Goal: Information Seeking & Learning: Learn about a topic

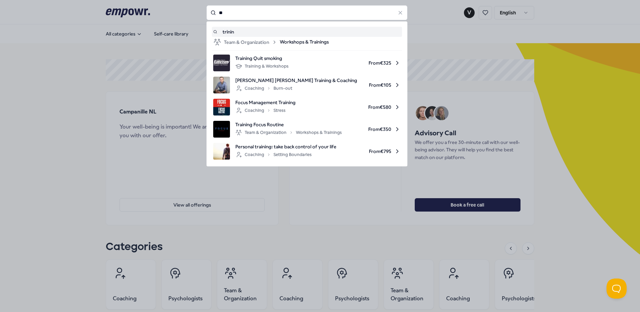
type input "*"
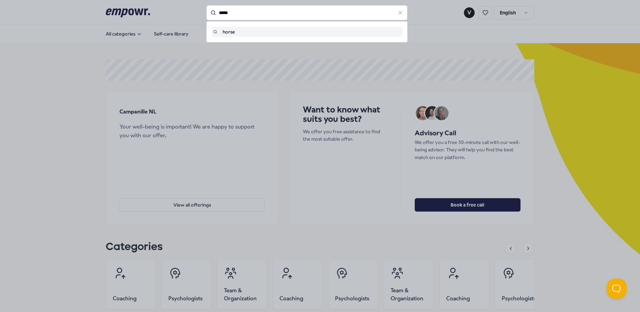
type input "*****"
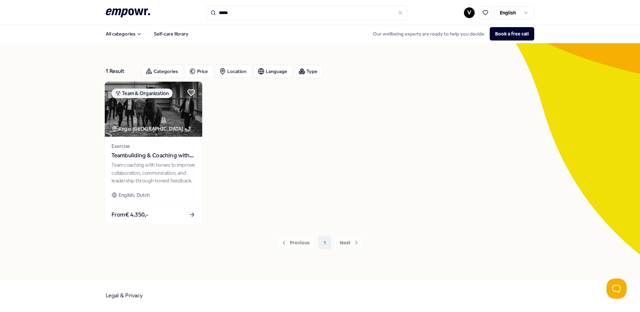
click at [144, 127] on div "Regio Delft + 3" at bounding box center [150, 129] width 79 height 8
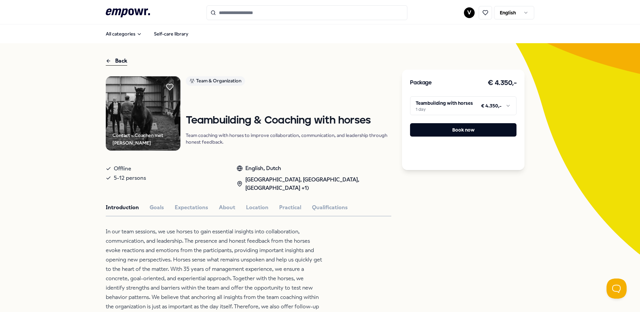
click at [456, 109] on html ".empowr-logo_svg__cls-1{fill:#03032f} V English All categories Self-care librar…" at bounding box center [320, 156] width 640 height 312
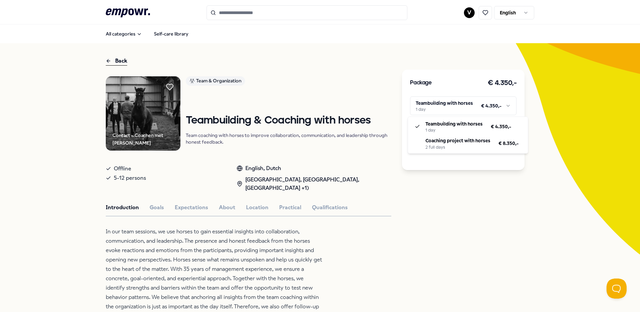
click at [456, 109] on html ".empowr-logo_svg__cls-1{fill:#03032f} V English All categories Self-care librar…" at bounding box center [320, 156] width 640 height 312
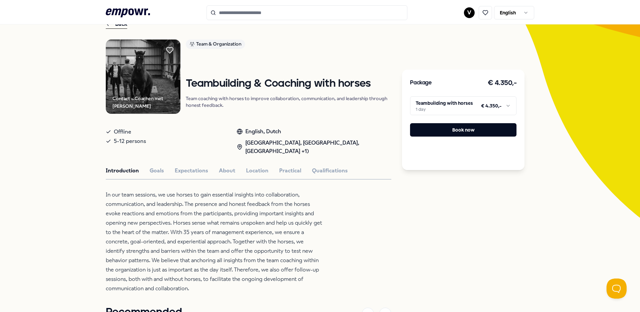
scroll to position [37, 0]
click at [312, 174] on button "Qualifications" at bounding box center [330, 170] width 36 height 9
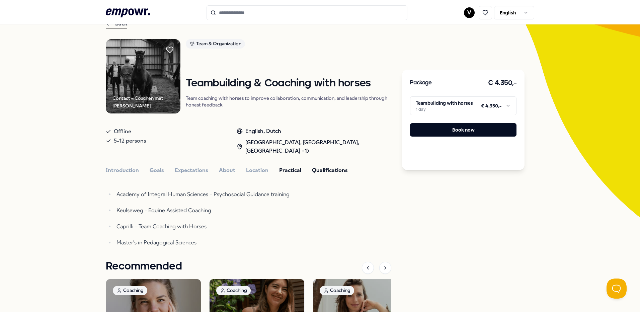
click at [279, 170] on button "Practical" at bounding box center [290, 170] width 22 height 9
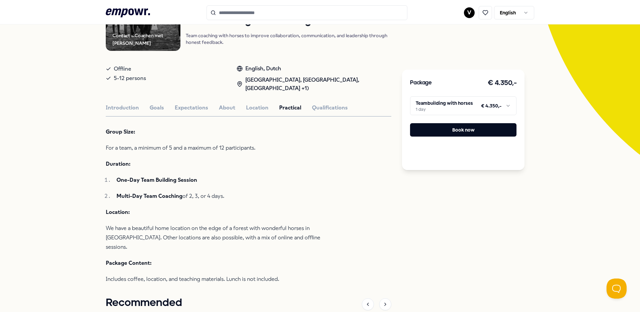
scroll to position [105, 0]
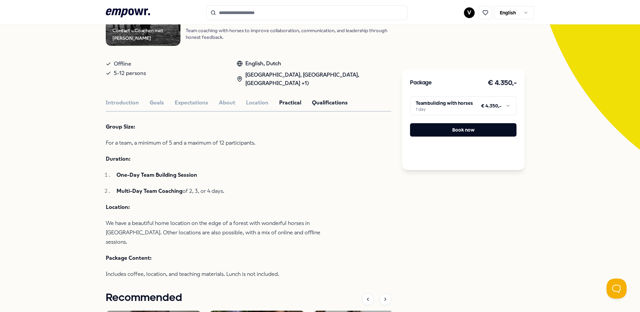
click at [312, 99] on button "Qualifications" at bounding box center [330, 102] width 36 height 9
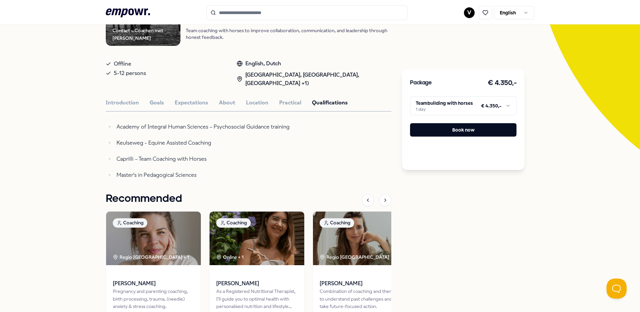
click at [273, 106] on div "Introduction Goals Expectations About Location Practical Qualifications" at bounding box center [248, 102] width 285 height 9
click at [279, 104] on button "Practical" at bounding box center [290, 102] width 22 height 9
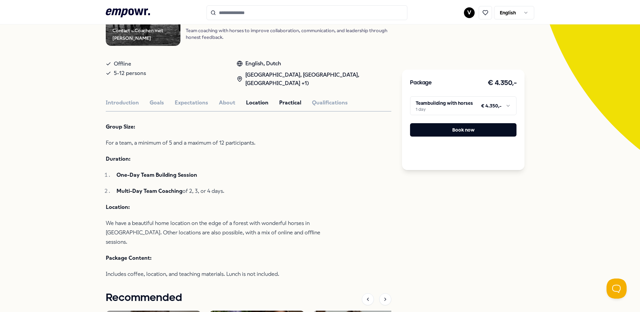
click at [248, 101] on button "Location" at bounding box center [257, 102] width 22 height 9
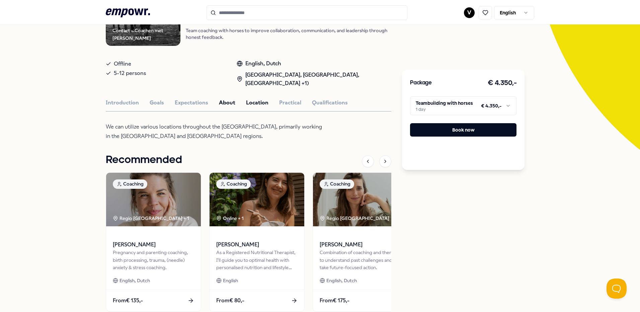
click at [226, 102] on button "About" at bounding box center [227, 102] width 16 height 9
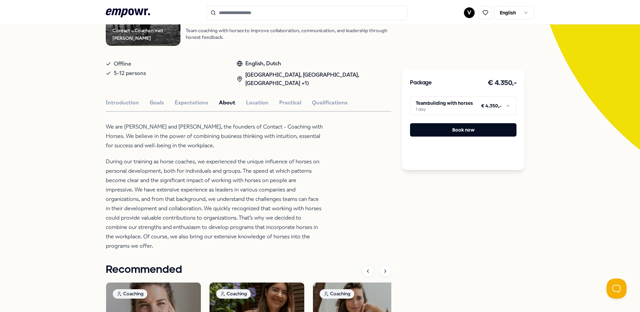
scroll to position [118, 0]
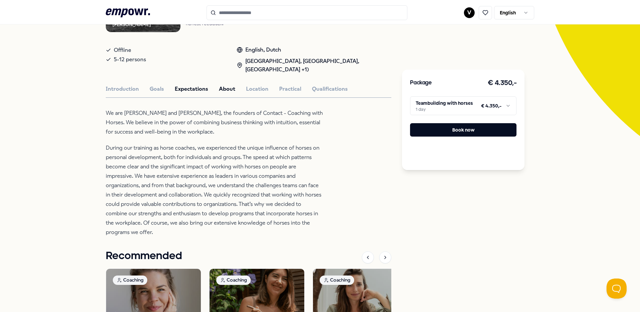
click at [199, 92] on button "Expectations" at bounding box center [191, 89] width 33 height 9
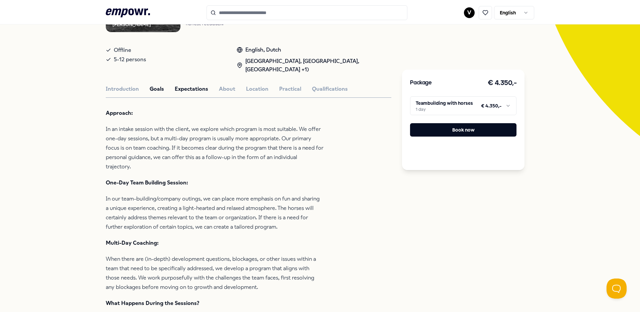
click at [154, 86] on button "Goals" at bounding box center [157, 89] width 14 height 9
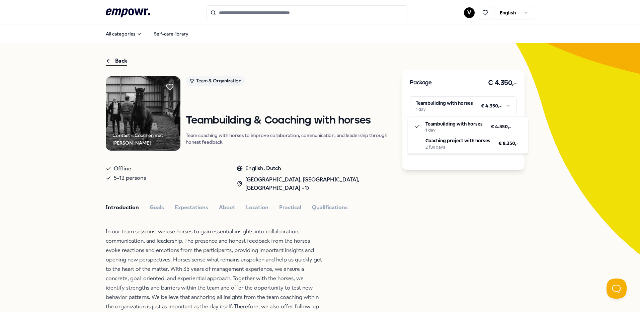
click at [475, 107] on html ".empowr-logo_svg__cls-1{fill:#03032f} V English All categories Self-care librar…" at bounding box center [320, 156] width 640 height 312
click at [280, 100] on html ".empowr-logo_svg__cls-1{fill:#03032f} V English All categories Self-care librar…" at bounding box center [320, 156] width 640 height 312
